Goal: Information Seeking & Learning: Understand process/instructions

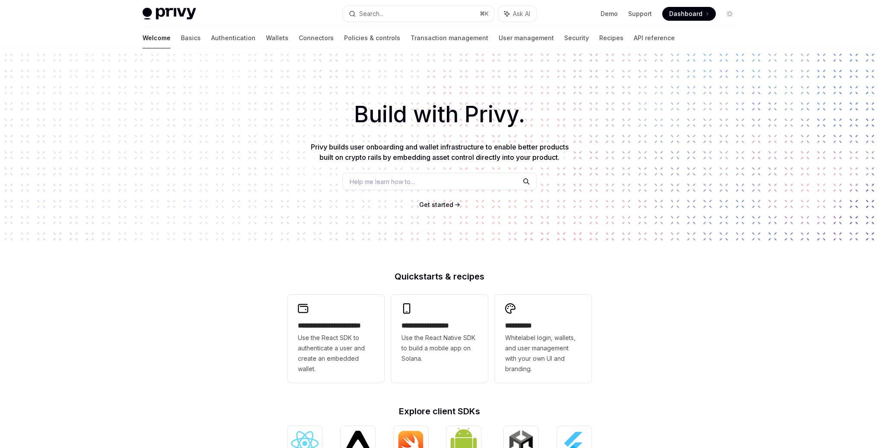
scroll to position [166, 0]
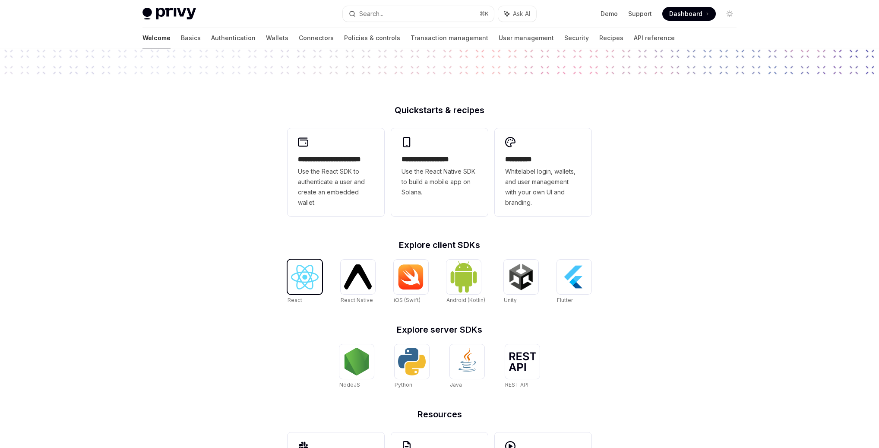
click at [319, 281] on div at bounding box center [305, 277] width 35 height 35
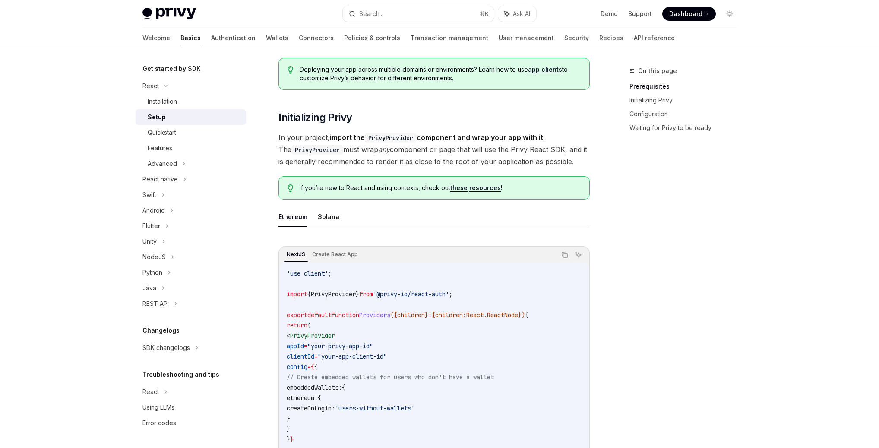
scroll to position [105, 0]
click at [169, 166] on div "Advanced" at bounding box center [162, 163] width 29 height 10
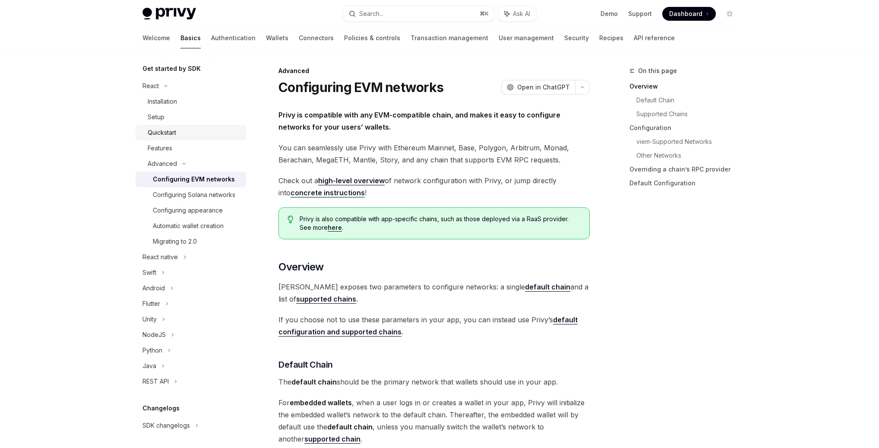
click at [165, 134] on div "Quickstart" at bounding box center [162, 132] width 28 height 10
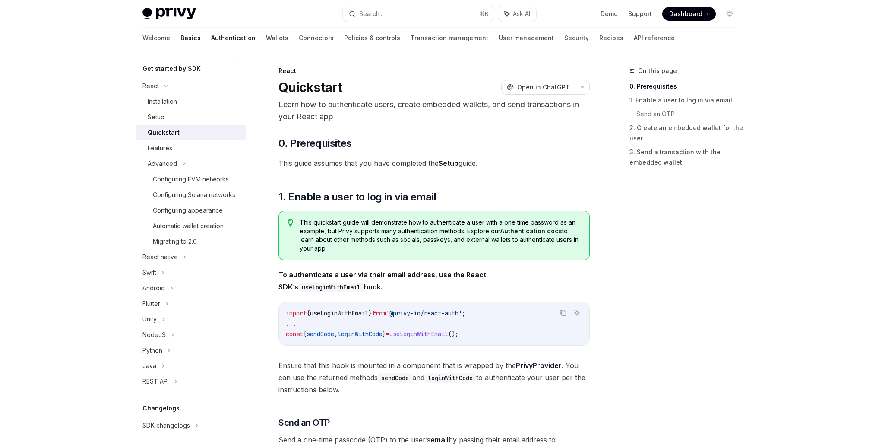
click at [211, 39] on link "Authentication" at bounding box center [233, 38] width 44 height 21
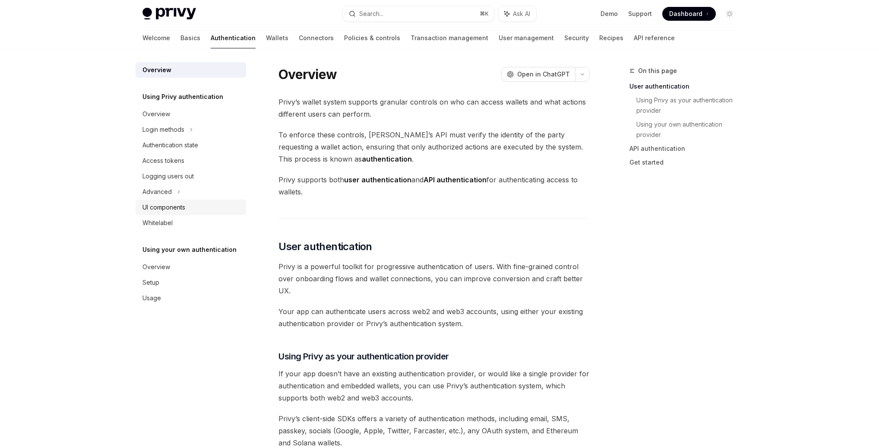
click at [164, 208] on div "UI components" at bounding box center [163, 207] width 43 height 10
type textarea "*"
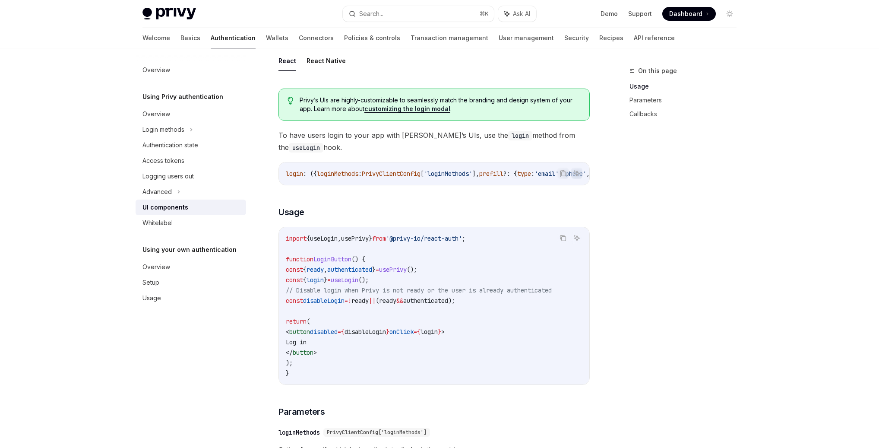
scroll to position [427, 0]
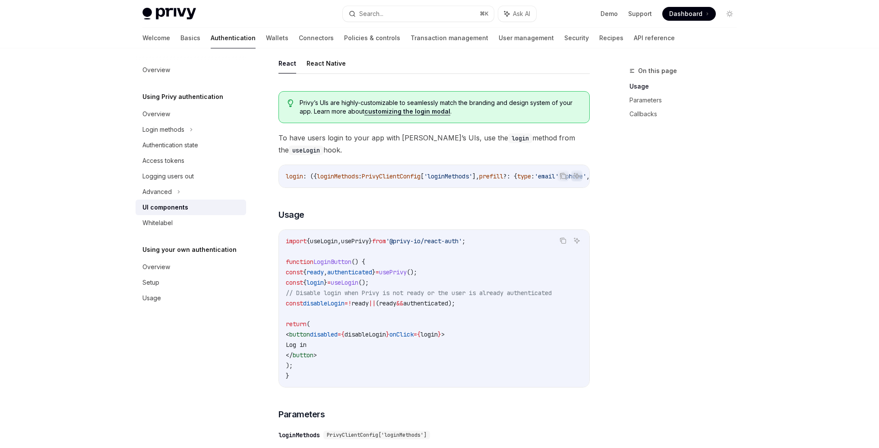
click at [435, 149] on span "To have users login to your app with Privy’s UIs, use the login method from the…" at bounding box center [434, 144] width 311 height 24
click at [532, 120] on div "Privy’s UIs are highly-customizable to seamlessly match the branding and design…" at bounding box center [434, 107] width 311 height 32
drag, startPoint x: 378, startPoint y: 292, endPoint x: 439, endPoint y: 355, distance: 87.6
click at [438, 358] on code "import { useLogin , usePrivy } from '@privy-io/react-auth' ; function LoginButt…" at bounding box center [434, 308] width 297 height 145
drag, startPoint x: 370, startPoint y: 343, endPoint x: 331, endPoint y: 263, distance: 89.4
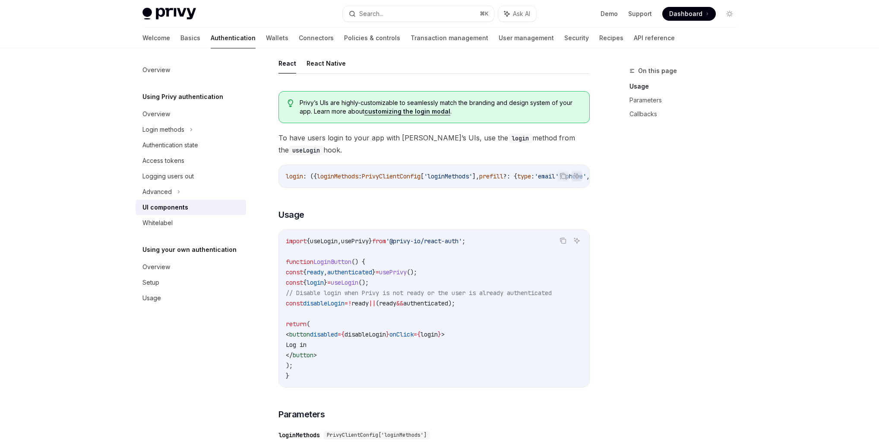
click at [330, 263] on code "import { useLogin , usePrivy } from '@privy-io/react-auth' ; function LoginButt…" at bounding box center [434, 308] width 297 height 145
click at [419, 290] on code "import { useLogin , usePrivy } from '@privy-io/react-auth' ; function LoginButt…" at bounding box center [434, 308] width 297 height 145
click at [634, 207] on div "On this page Usage Parameters Callbacks" at bounding box center [677, 257] width 131 height 382
